Goal: Task Accomplishment & Management: Manage account settings

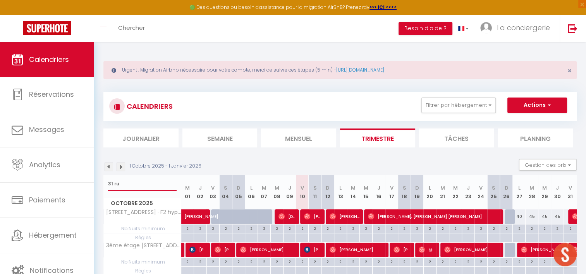
click at [147, 184] on input "31 ru" at bounding box center [142, 184] width 69 height 14
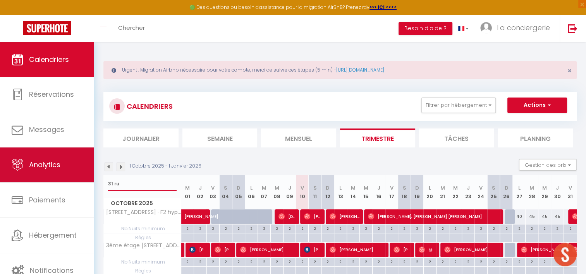
drag, startPoint x: 147, startPoint y: 184, endPoint x: 57, endPoint y: 173, distance: 90.9
type input "loft"
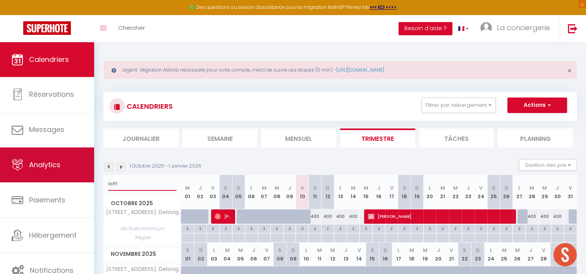
scroll to position [1, 0]
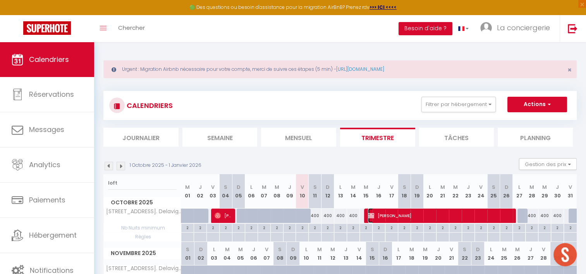
click at [395, 211] on span "[PERSON_NAME]" at bounding box center [440, 215] width 145 height 15
select select "KO"
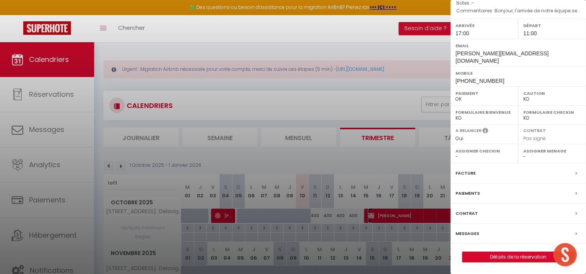
scroll to position [80, 0]
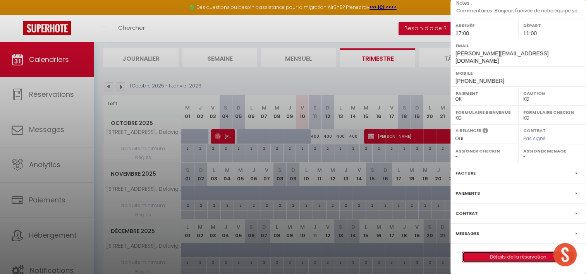
click at [495, 257] on link "Détails de la réservation" at bounding box center [517, 257] width 111 height 10
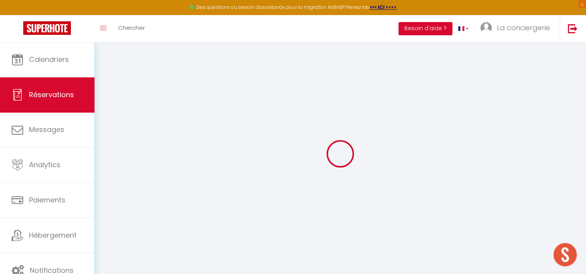
select select
checkbox input "false"
select select
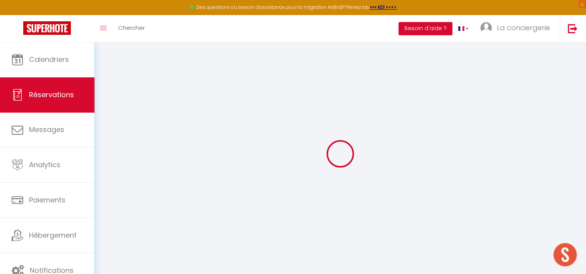
checkbox input "false"
select select
checkbox input "false"
type textarea "Bonjour, l'arrivée de notre équipe se fera plutôt le [DATE] si cela est ok de v…"
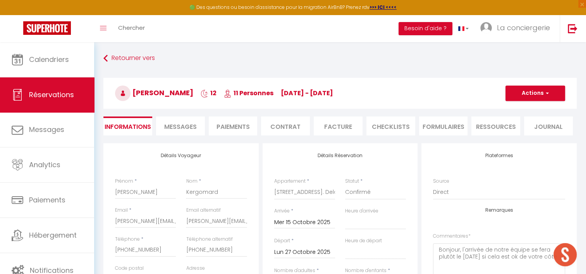
type input "180"
select select
checkbox input "false"
select select "17:00"
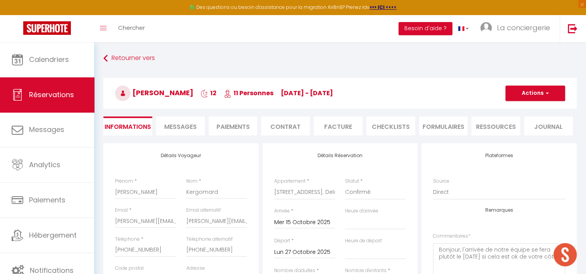
select select "11:00"
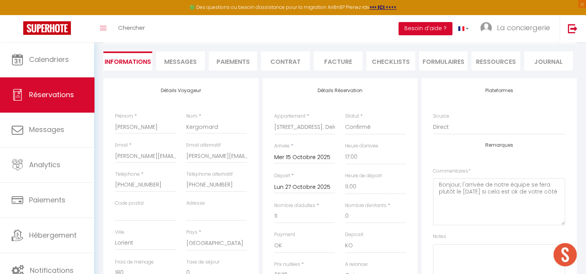
scroll to position [67, 0]
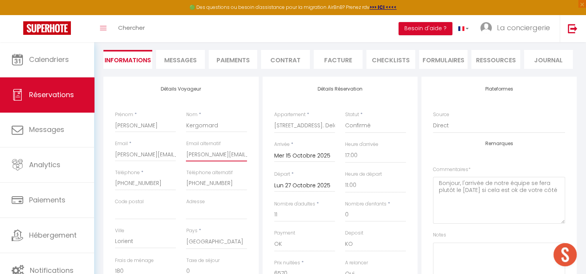
click at [193, 156] on input "[PERSON_NAME][EMAIL_ADDRESS][DOMAIN_NAME]" at bounding box center [216, 154] width 61 height 14
drag, startPoint x: 187, startPoint y: 154, endPoint x: 265, endPoint y: 152, distance: 78.2
click at [265, 152] on div "Détails Voyageur Prénom * [PERSON_NAME] * Kergomard Email * [PERSON_NAME][EMAIL…" at bounding box center [339, 217] width 477 height 281
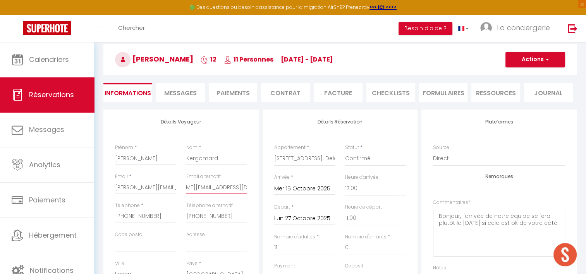
scroll to position [99, 0]
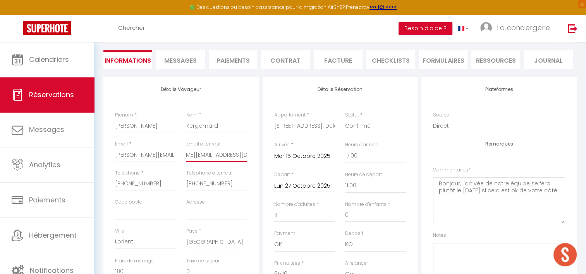
type input "l"
checkbox input "false"
click at [245, 37] on div "Toggle menubar Chercher BUTTON Besoin d'aide ? La conciergerie Paramètres Équipe" at bounding box center [318, 28] width 524 height 27
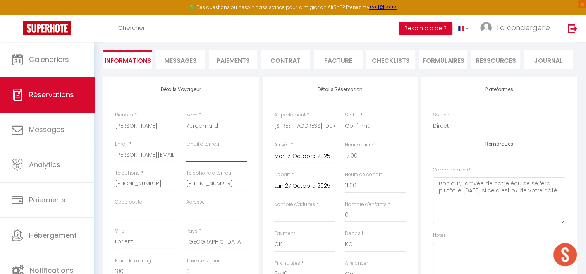
click at [204, 154] on input "email" at bounding box center [216, 155] width 61 height 14
paste input "[EMAIL_ADDRESS][DOMAIN_NAME]"
type input "[EMAIL_ADDRESS][DOMAIN_NAME]"
checkbox input "false"
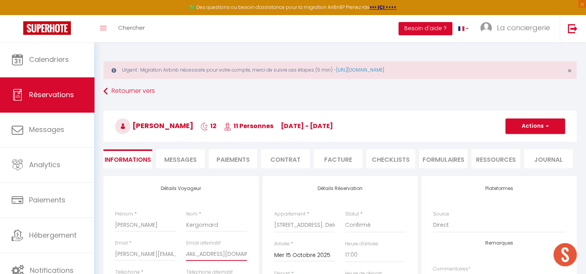
type input "[EMAIL_ADDRESS][DOMAIN_NAME]"
click at [531, 120] on button "Actions" at bounding box center [535, 125] width 60 height 15
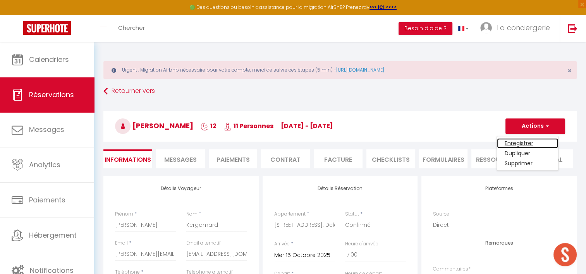
click at [518, 139] on link "Enregistrer" at bounding box center [527, 143] width 61 height 10
select select "not_cancelled"
